Goal: Task Accomplishment & Management: Manage account settings

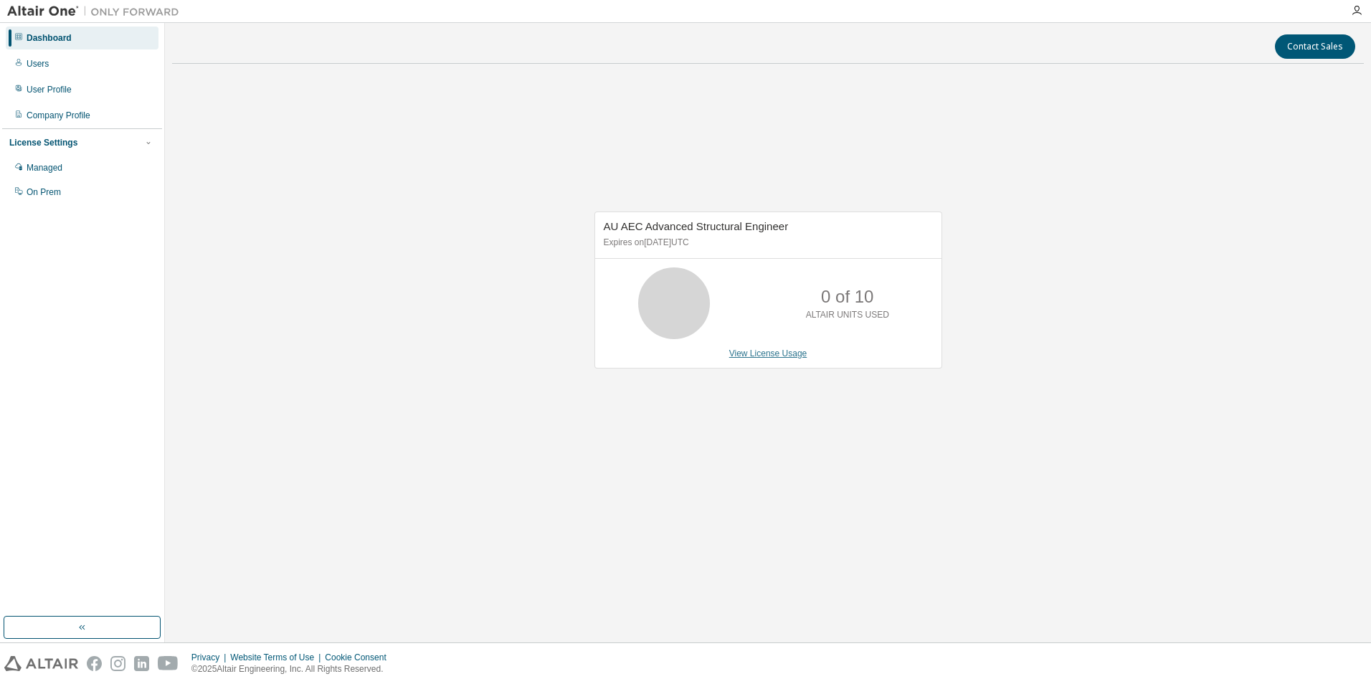
click at [782, 354] on link "View License Usage" at bounding box center [768, 353] width 78 height 10
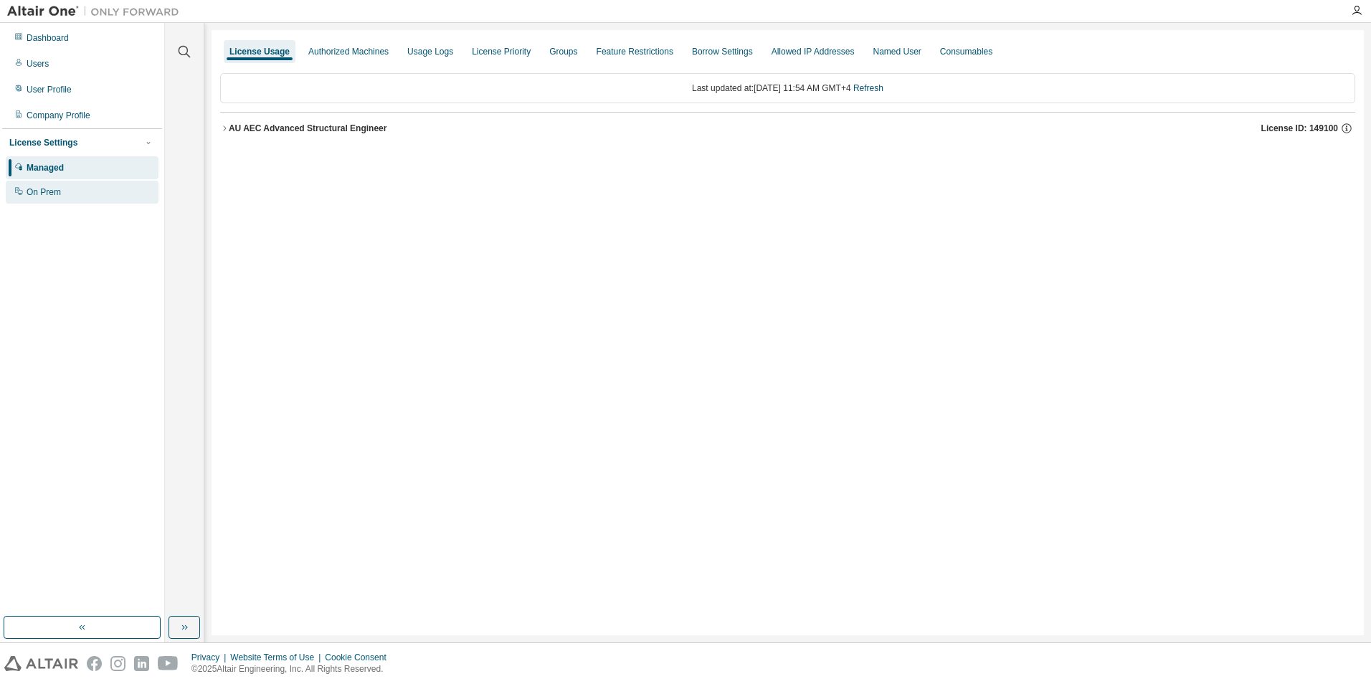
click at [36, 201] on div "On Prem" at bounding box center [82, 192] width 153 height 23
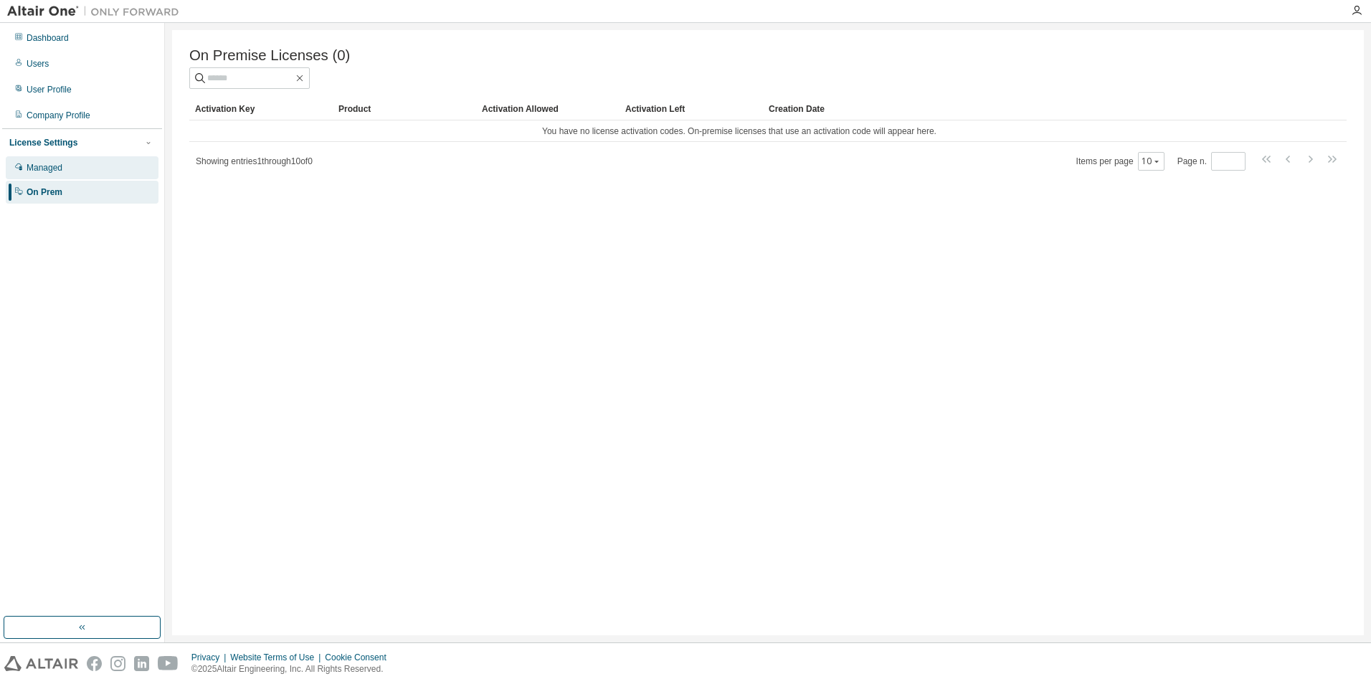
click at [36, 165] on div "Managed" at bounding box center [45, 167] width 36 height 11
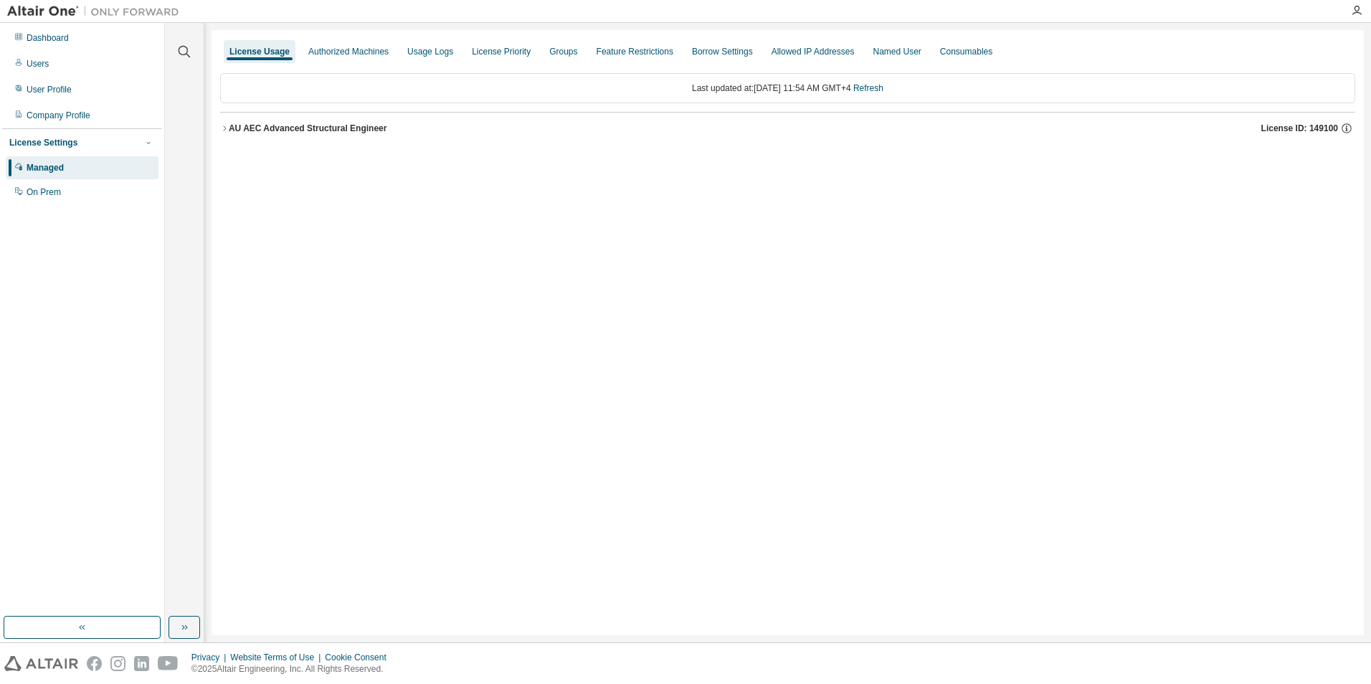
click at [887, 574] on div "License Usage Authorized Machines Usage Logs License Priority Groups Feature Re…" at bounding box center [788, 332] width 1152 height 605
click at [24, 89] on div "User Profile" at bounding box center [82, 89] width 153 height 23
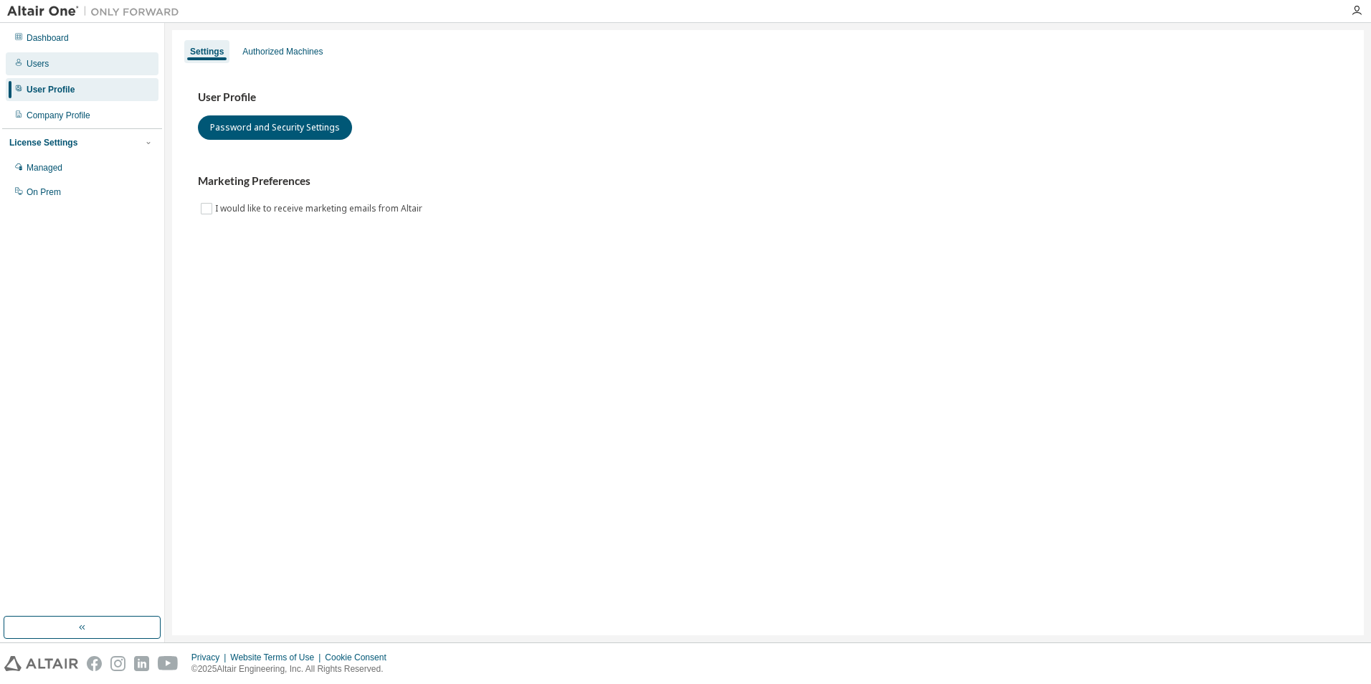
click at [37, 64] on div "Users" at bounding box center [38, 63] width 22 height 11
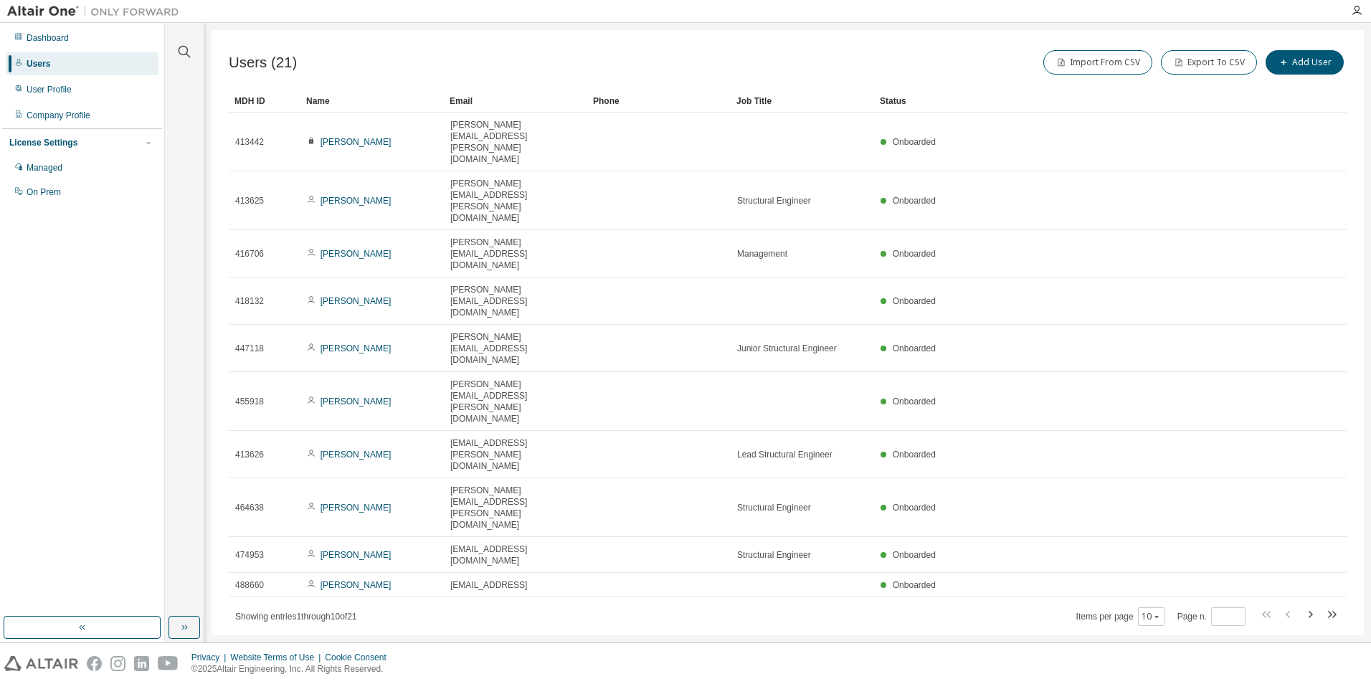
click at [706, 478] on div "Users (21) Import From CSV Export To CSV Add User Clear Load Save Save As Field…" at bounding box center [788, 332] width 1152 height 605
click at [919, 429] on div "Users (21) Import From CSV Export To CSV Add User Clear Load Save Save As Field…" at bounding box center [788, 332] width 1152 height 605
click at [1156, 612] on icon "button" at bounding box center [1156, 616] width 9 height 9
click at [1175, 461] on div "100" at bounding box center [1197, 463] width 115 height 17
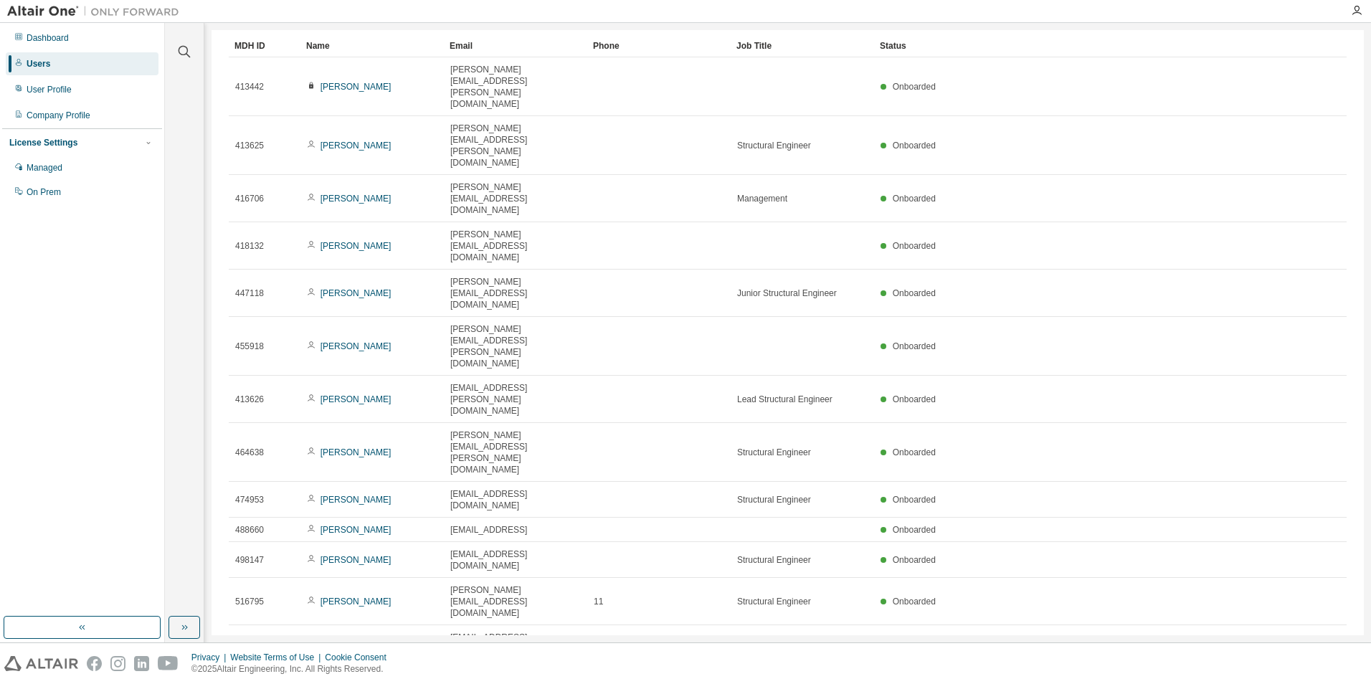
scroll to position [56, 0]
click at [1125, 499] on div "10" at bounding box center [1143, 499] width 115 height 17
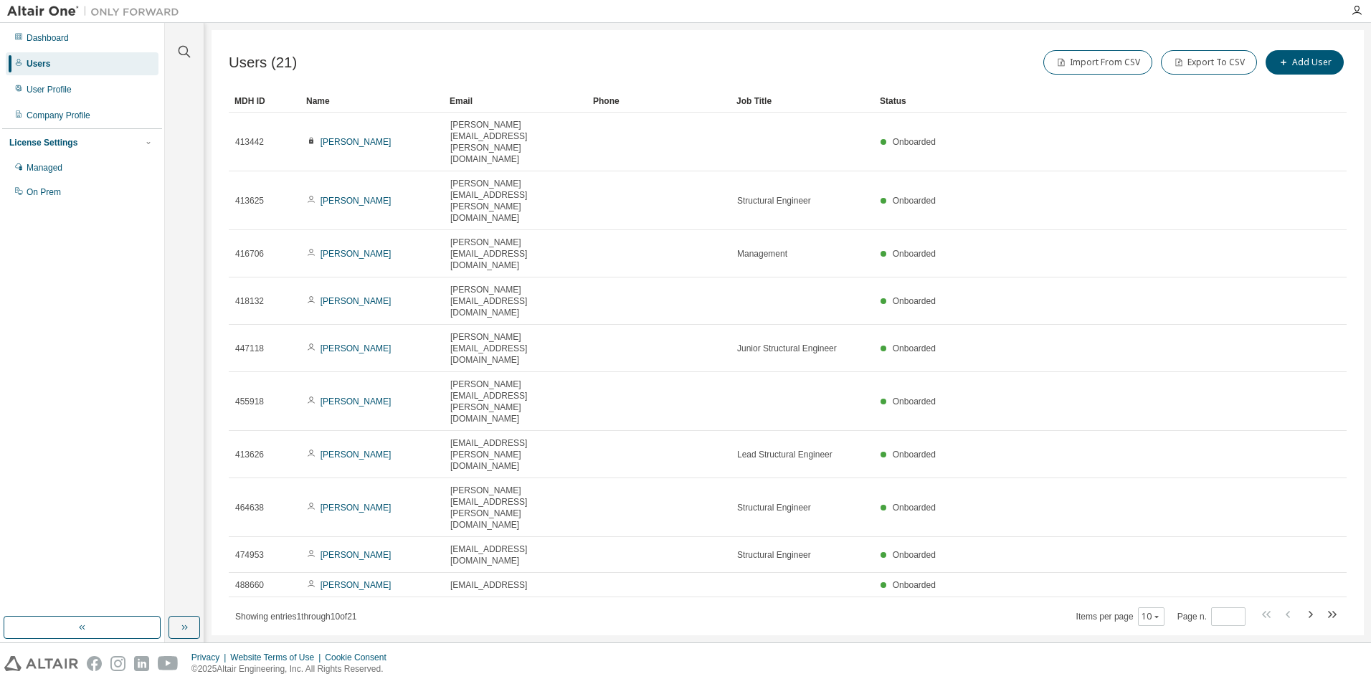
click at [767, 623] on div "Users (21) Import From CSV Export To CSV Add User Clear Load Save Save As Field…" at bounding box center [788, 332] width 1152 height 605
click at [430, 400] on div "Users (21) Import From CSV Export To CSV Add User Clear Load Save Save As Field…" at bounding box center [788, 332] width 1152 height 605
click at [1152, 611] on button "10" at bounding box center [1151, 616] width 19 height 11
click at [819, 550] on div "Users (21) Import From CSV Export To CSV Add User Clear Load Save Save As Field…" at bounding box center [788, 332] width 1152 height 605
